Goal: Book appointment/travel/reservation

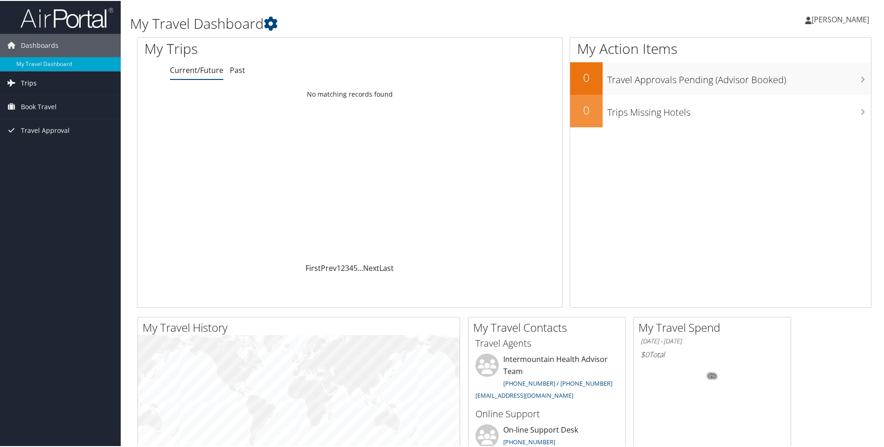
click at [26, 81] on span "Trips" at bounding box center [29, 82] width 16 height 23
click at [35, 146] on span "Book Travel" at bounding box center [39, 147] width 36 height 23
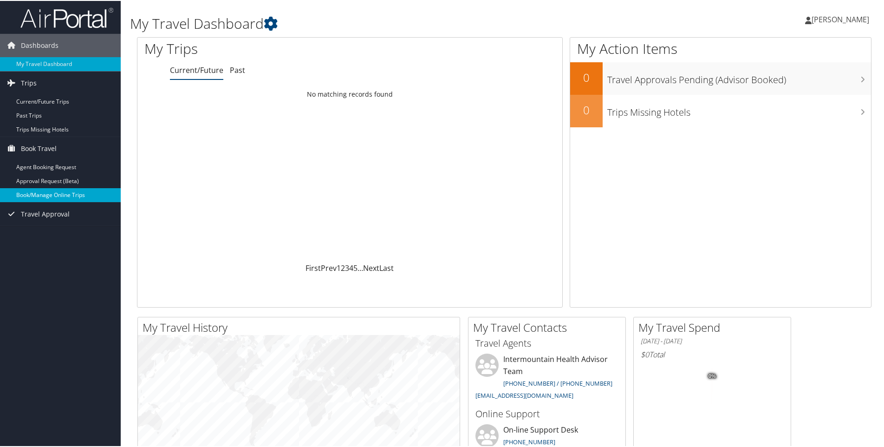
click at [58, 190] on link "Book/Manage Online Trips" at bounding box center [60, 194] width 121 height 14
click at [276, 26] on icon at bounding box center [271, 23] width 14 height 14
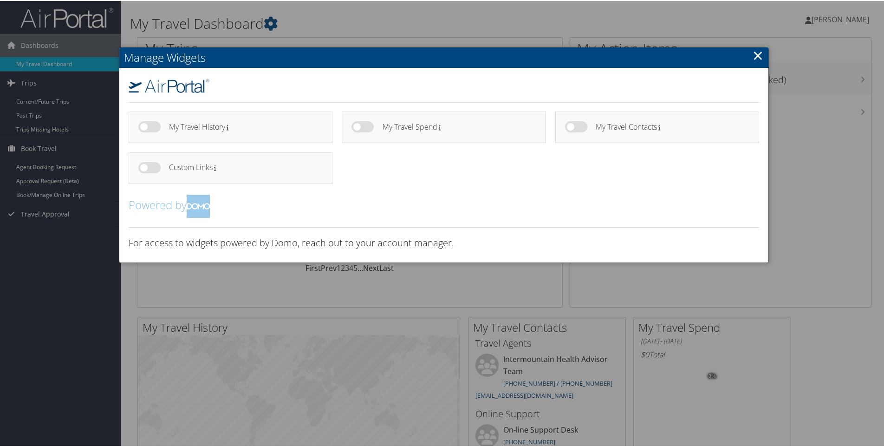
click at [320, 332] on div at bounding box center [444, 223] width 888 height 447
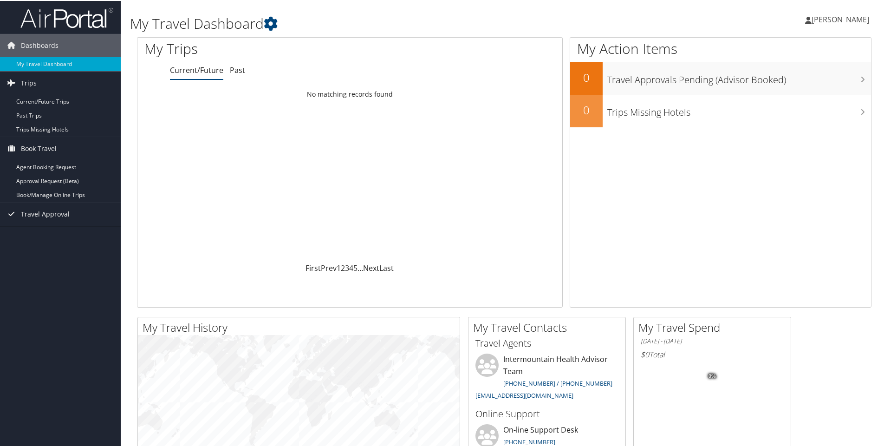
click at [819, 20] on span "[PERSON_NAME]" at bounding box center [841, 18] width 58 height 10
click at [787, 84] on link "View Travel Profile" at bounding box center [816, 83] width 104 height 16
